Goal: Navigation & Orientation: Go to known website

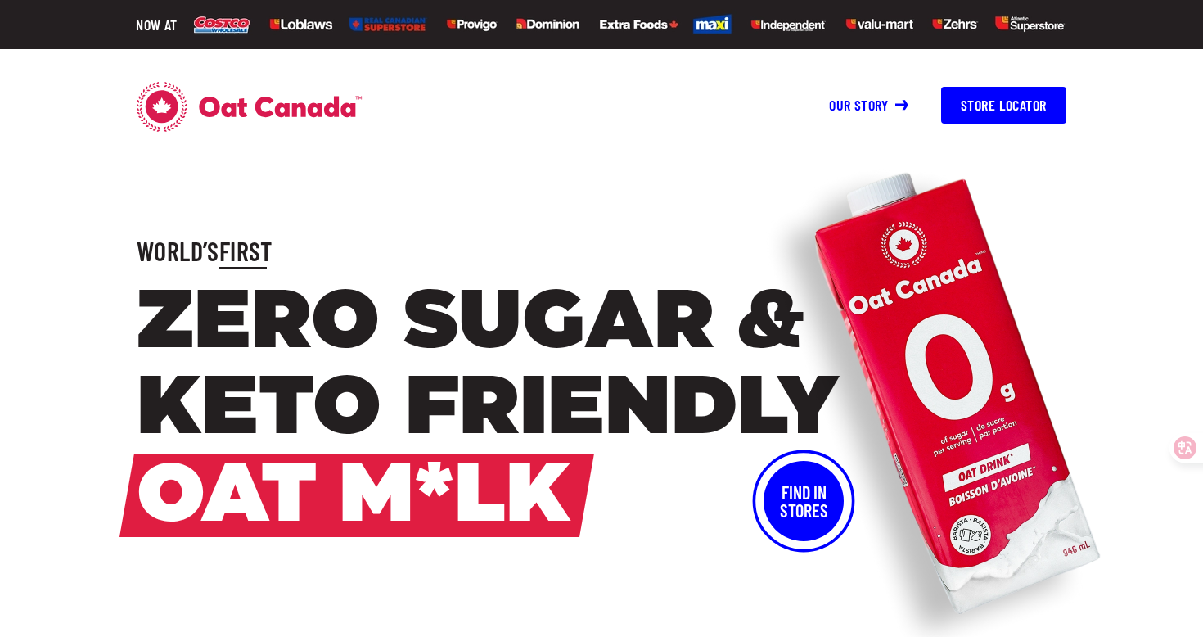
click at [866, 105] on link "Our story" at bounding box center [868, 105] width 79 height 18
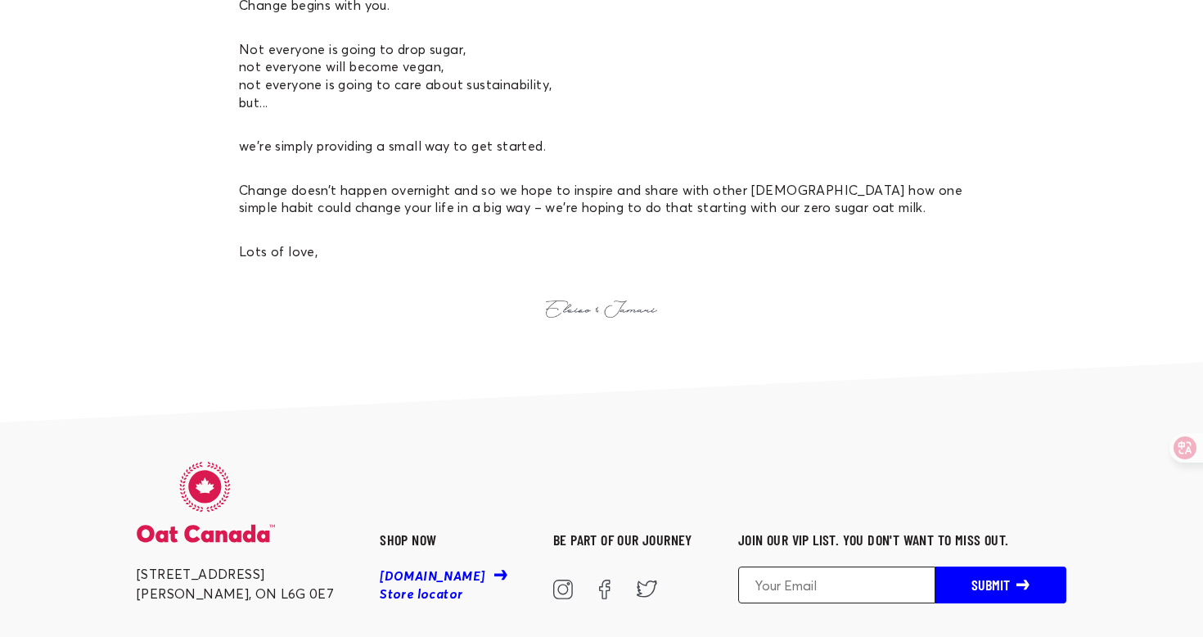
scroll to position [2187, 0]
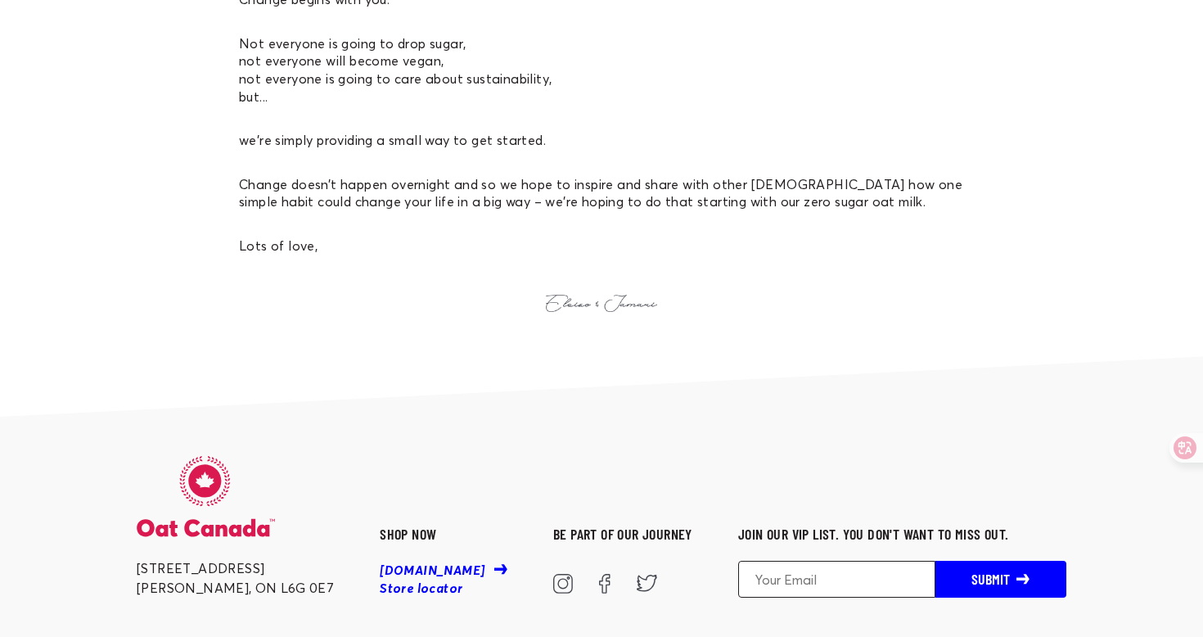
click at [395, 562] on link "[DOMAIN_NAME]" at bounding box center [444, 571] width 128 height 18
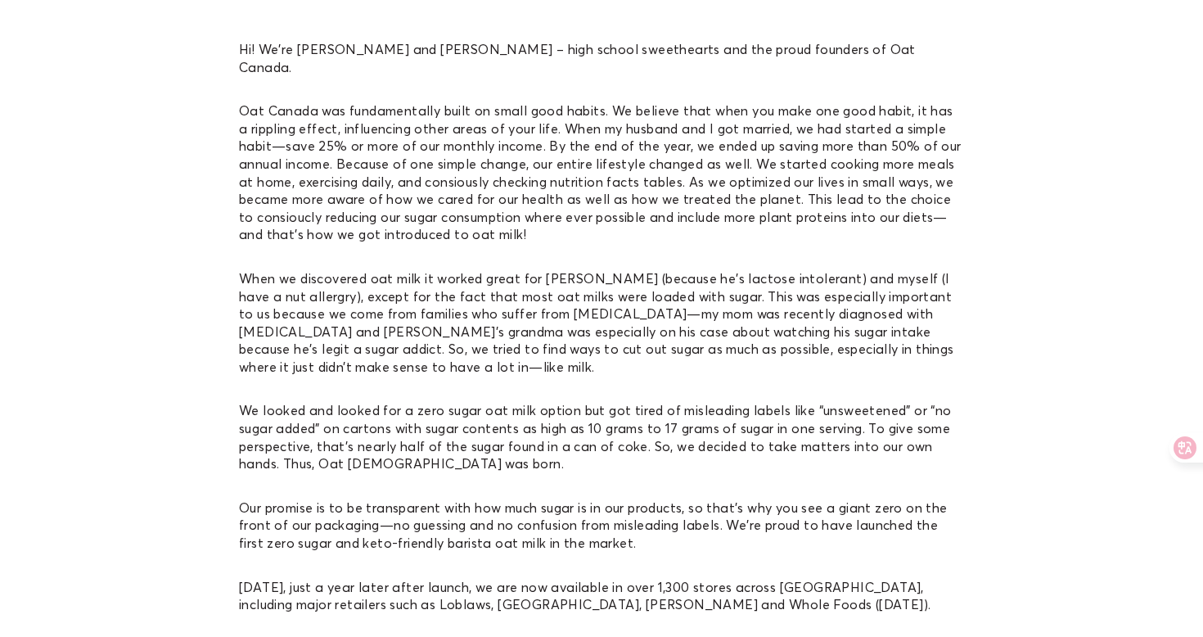
scroll to position [633, 0]
